Goal: Communication & Community: Answer question/provide support

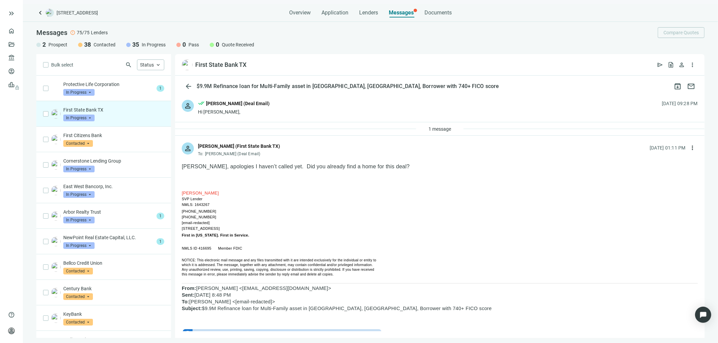
click at [268, 104] on div "person done_all Tony Baldwin (Deal Email) Hi Clint, 08.20.2025, 09:28 PM" at bounding box center [439, 107] width 529 height 29
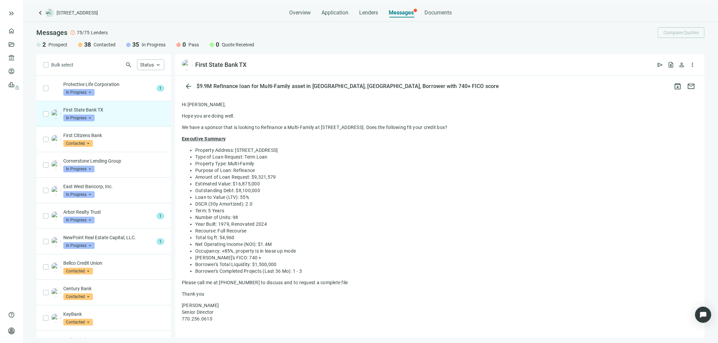
scroll to position [37, 0]
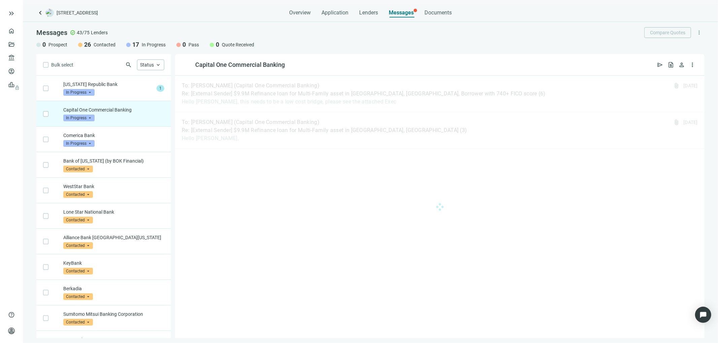
scroll to position [25, 0]
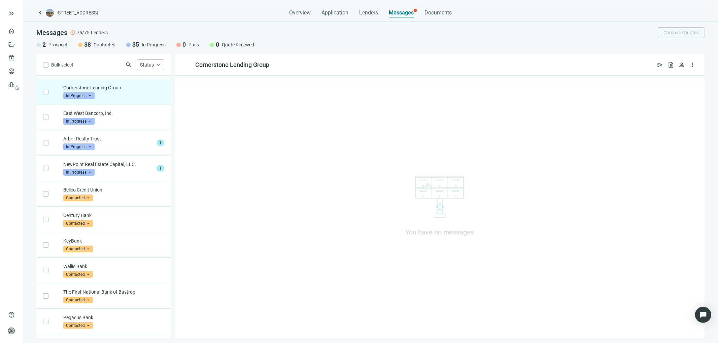
scroll to position [76, 0]
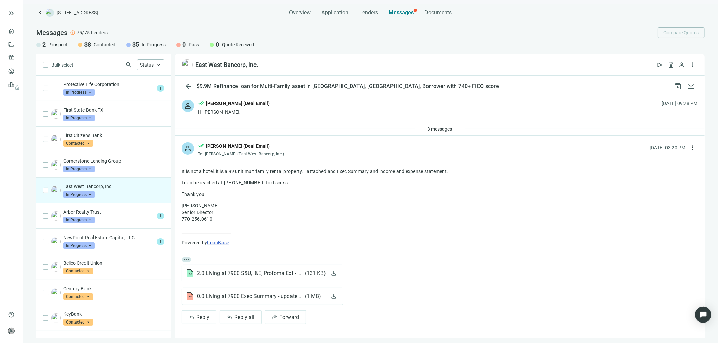
scroll to position [76, 0]
